Goal: Information Seeking & Learning: Understand process/instructions

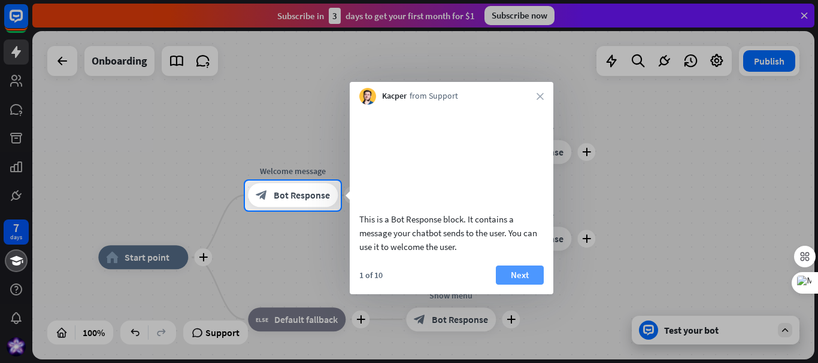
click at [533, 285] on button "Next" at bounding box center [520, 275] width 48 height 19
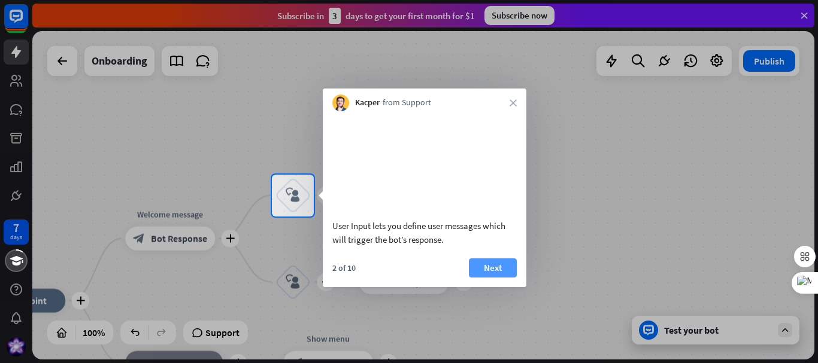
click at [503, 278] on button "Next" at bounding box center [493, 268] width 48 height 19
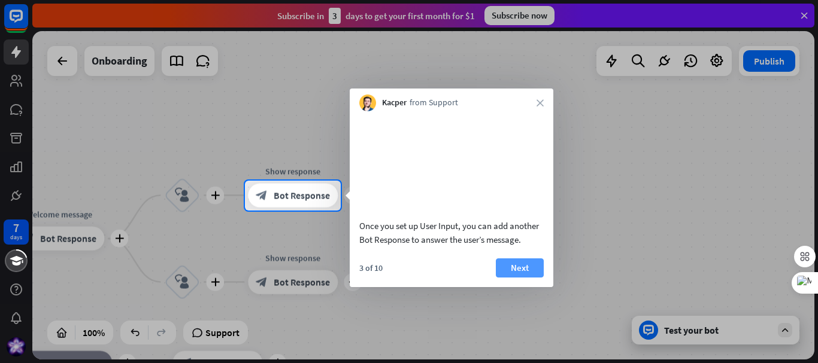
click at [503, 278] on button "Next" at bounding box center [520, 268] width 48 height 19
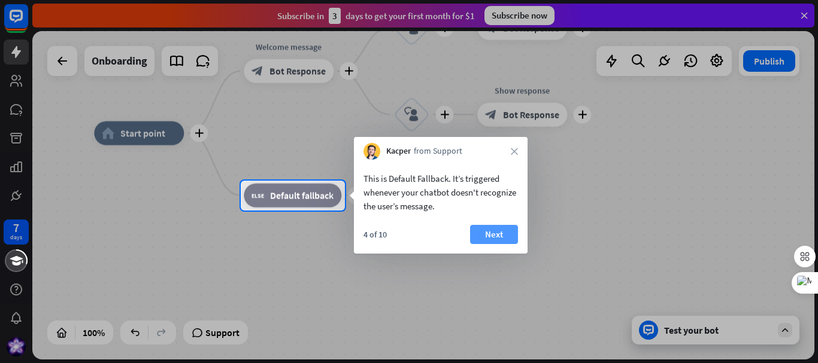
click at [500, 236] on button "Next" at bounding box center [494, 234] width 48 height 19
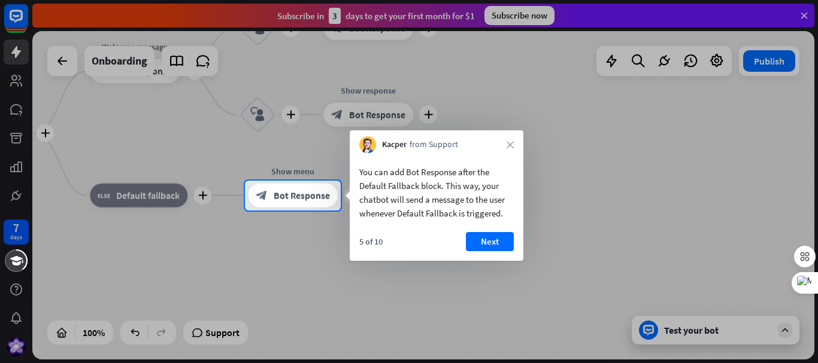
click at [500, 236] on button "Next" at bounding box center [490, 241] width 48 height 19
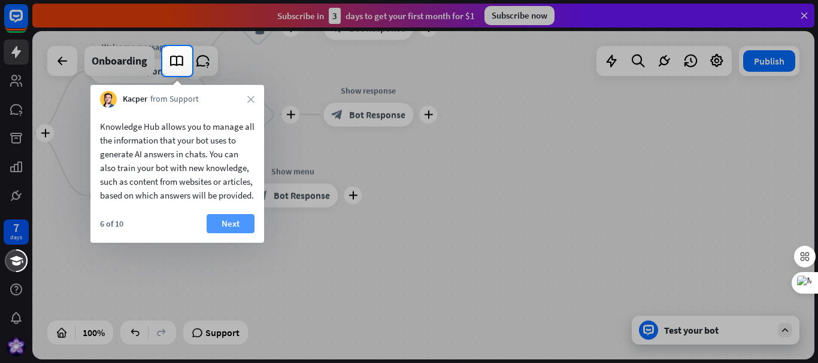
click at [215, 233] on button "Next" at bounding box center [231, 223] width 48 height 19
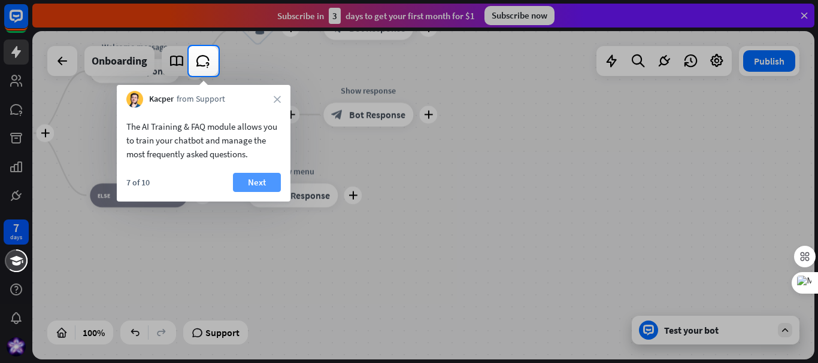
click at [269, 183] on button "Next" at bounding box center [257, 182] width 48 height 19
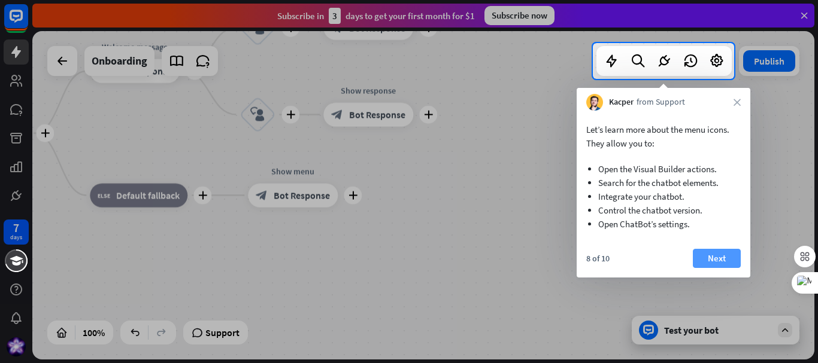
click at [735, 257] on button "Next" at bounding box center [717, 258] width 48 height 19
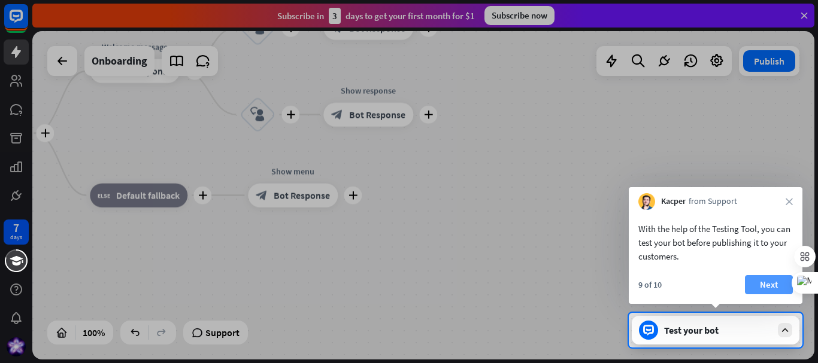
click at [751, 282] on button "Next" at bounding box center [769, 284] width 48 height 19
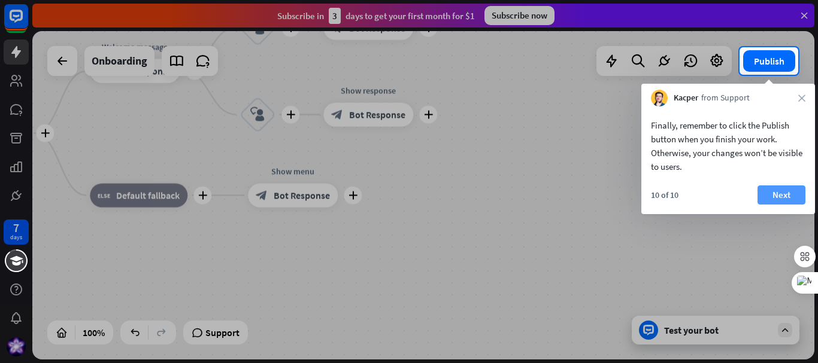
click at [784, 185] on div "Finally, remember to click the Publish button when you finish your work. Otherw…" at bounding box center [728, 161] width 174 height 108
click at [783, 193] on button "Next" at bounding box center [781, 195] width 48 height 19
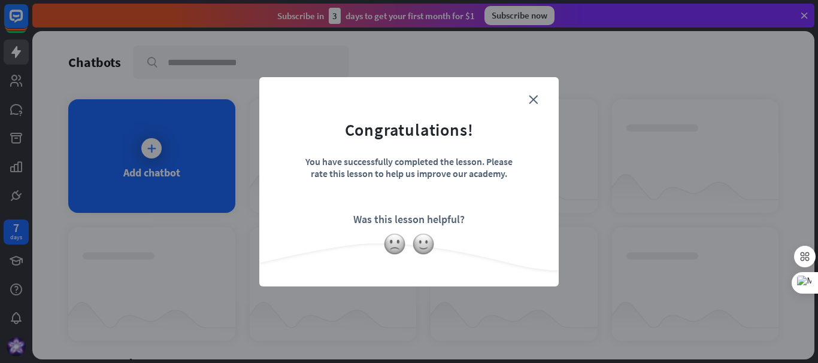
click at [530, 94] on form "Congratulations! You have successfully completed the lesson. Please rate this l…" at bounding box center [408, 163] width 269 height 143
click at [533, 96] on icon "close" at bounding box center [533, 99] width 9 height 9
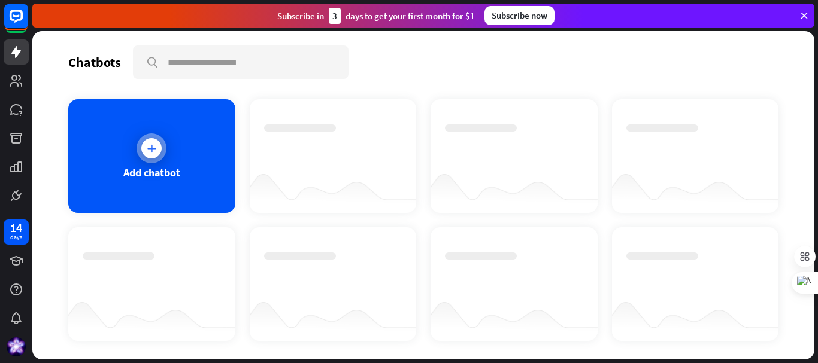
click at [158, 151] on div at bounding box center [151, 148] width 20 height 20
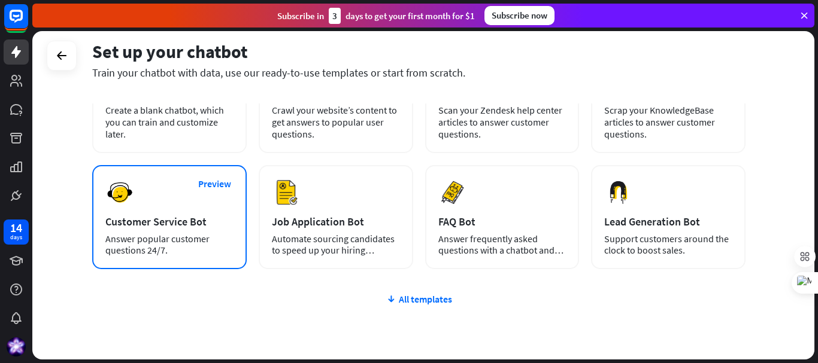
scroll to position [120, 0]
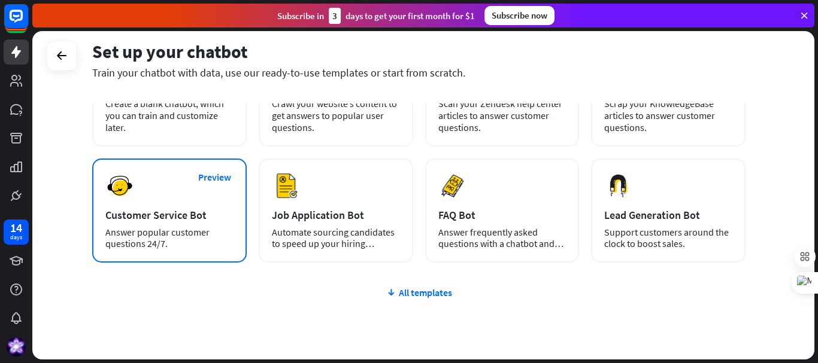
click at [182, 192] on div "Preview Customer Service Bot Answer popular customer questions 24/7." at bounding box center [169, 211] width 154 height 104
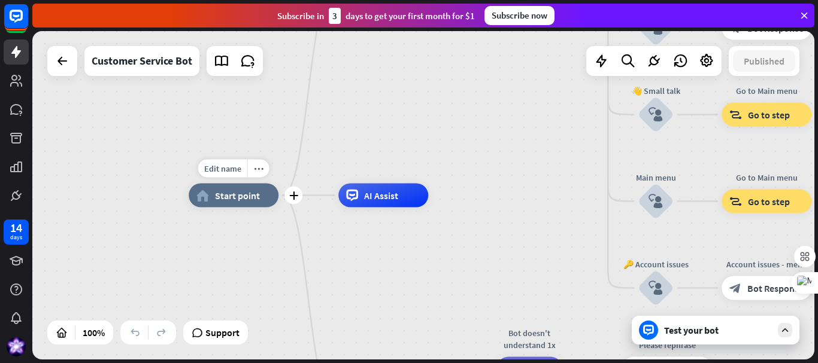
click at [215, 200] on span "Start point" at bounding box center [237, 196] width 45 height 12
